Goal: Information Seeking & Learning: Learn about a topic

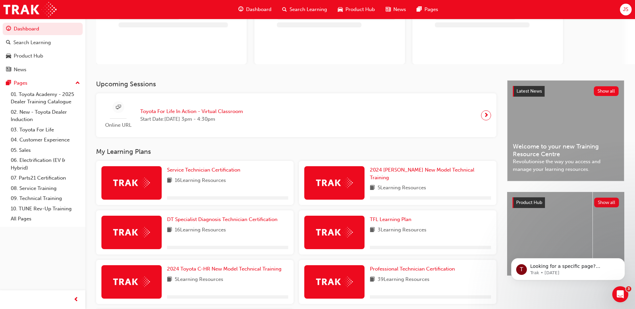
scroll to position [67, 0]
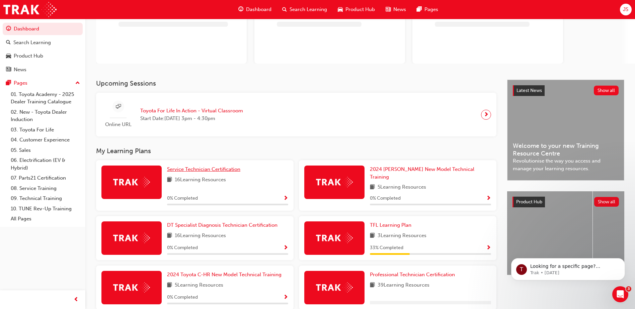
click at [214, 170] on span "Service Technician Certification" at bounding box center [203, 169] width 73 height 6
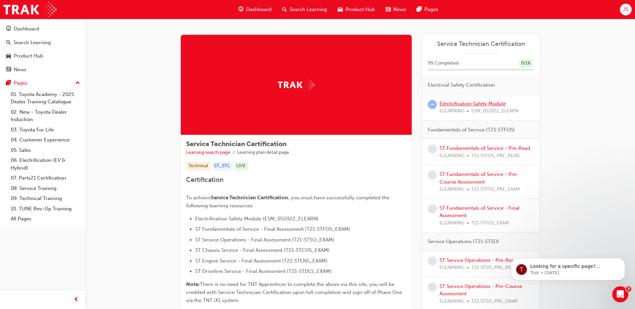
click at [467, 103] on link "Electrification Safety Module" at bounding box center [472, 104] width 66 height 6
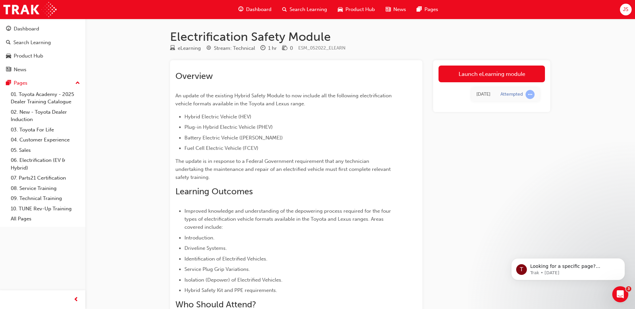
click at [513, 93] on div "Attempted" at bounding box center [511, 94] width 22 height 6
click at [528, 93] on span "learningRecordVerb_ATTEMPT-icon" at bounding box center [529, 94] width 9 height 9
click at [461, 76] on link "Launch eLearning module" at bounding box center [491, 74] width 106 height 17
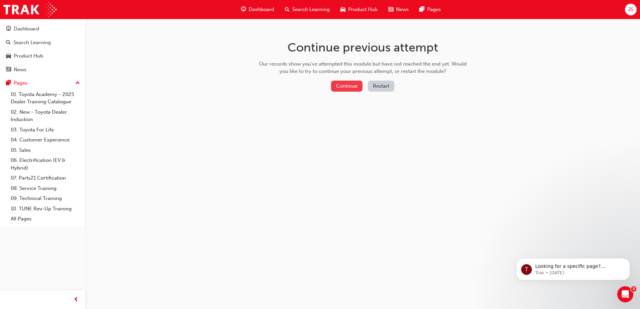
click at [337, 87] on button "Continue" at bounding box center [346, 86] width 31 height 11
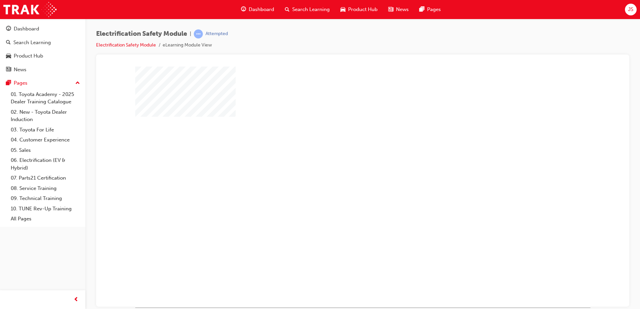
scroll to position [9, 0]
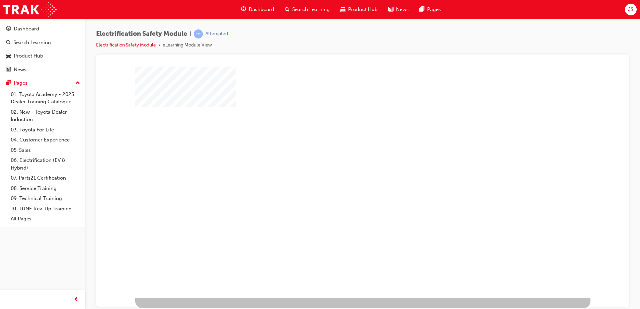
click at [390, 192] on div at bounding box center [362, 177] width 455 height 241
click at [343, 158] on div "play" at bounding box center [343, 158] width 0 height 0
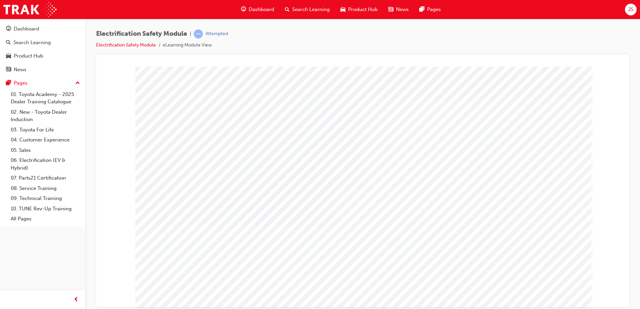
click at [626, 4] on button "JS" at bounding box center [631, 10] width 12 height 12
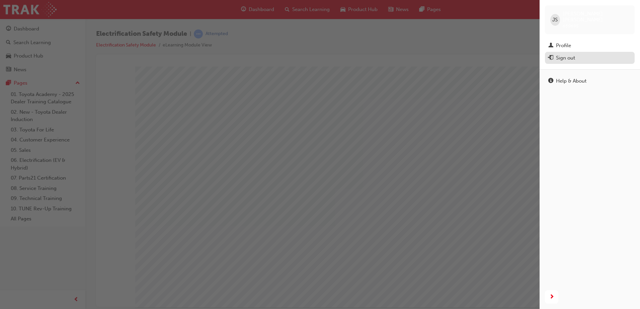
click at [564, 55] on div "Sign out" at bounding box center [565, 58] width 19 height 8
